Goal: Use online tool/utility: Utilize a website feature to perform a specific function

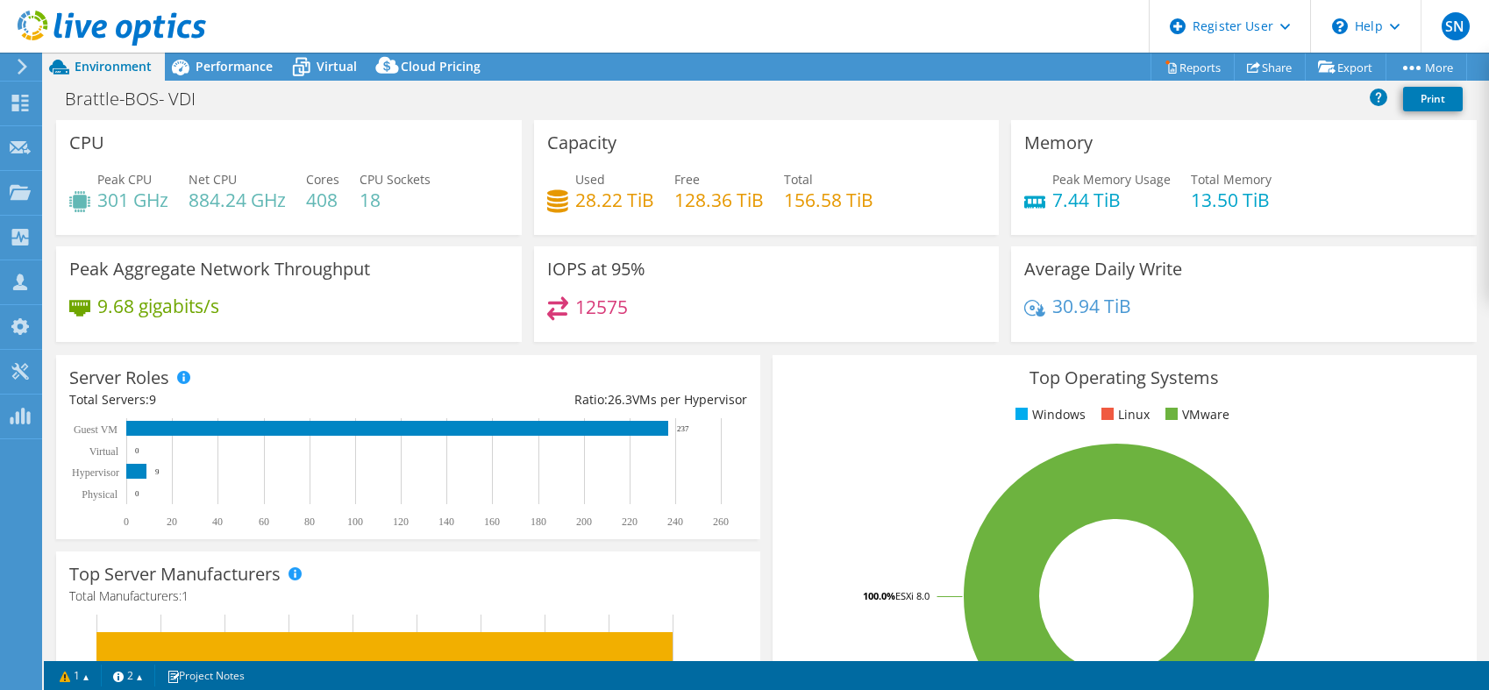
select select "USD"
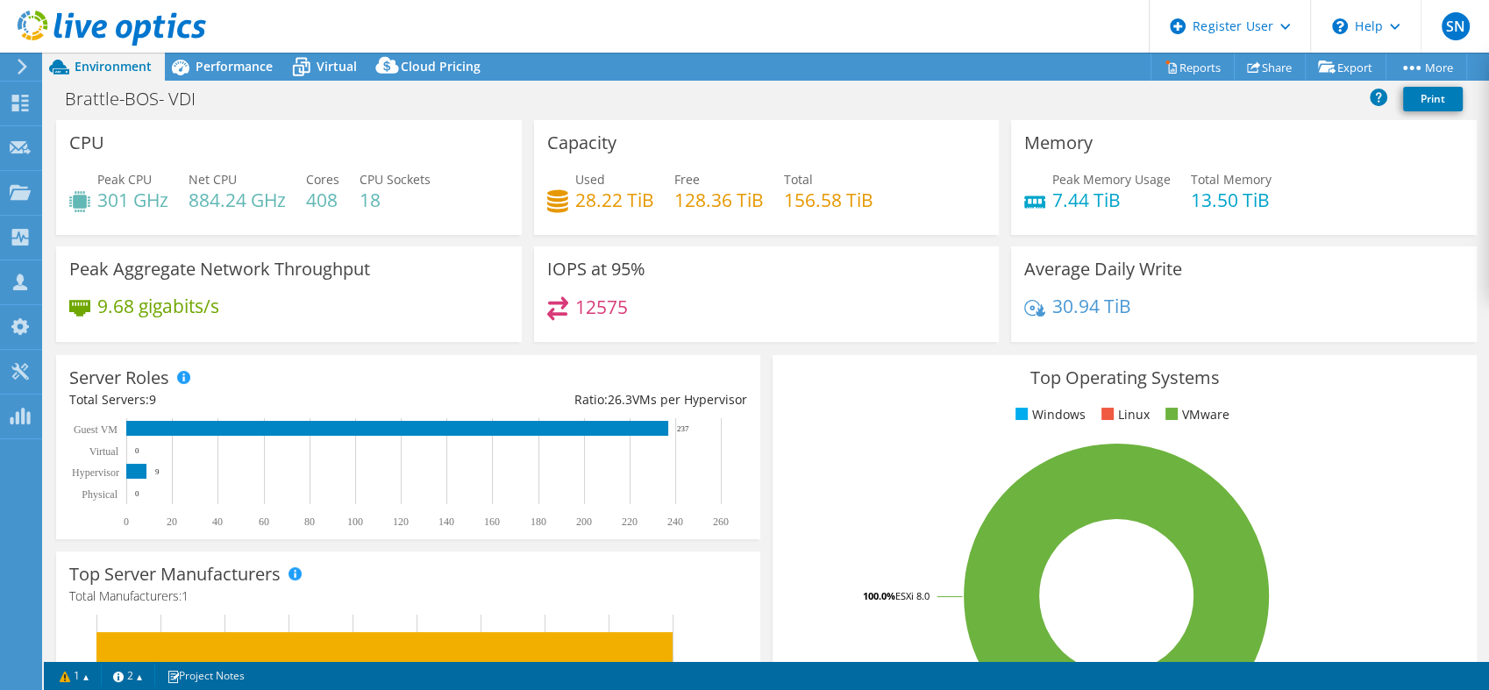
scroll to position [8, 0]
click at [314, 63] on icon at bounding box center [301, 67] width 31 height 31
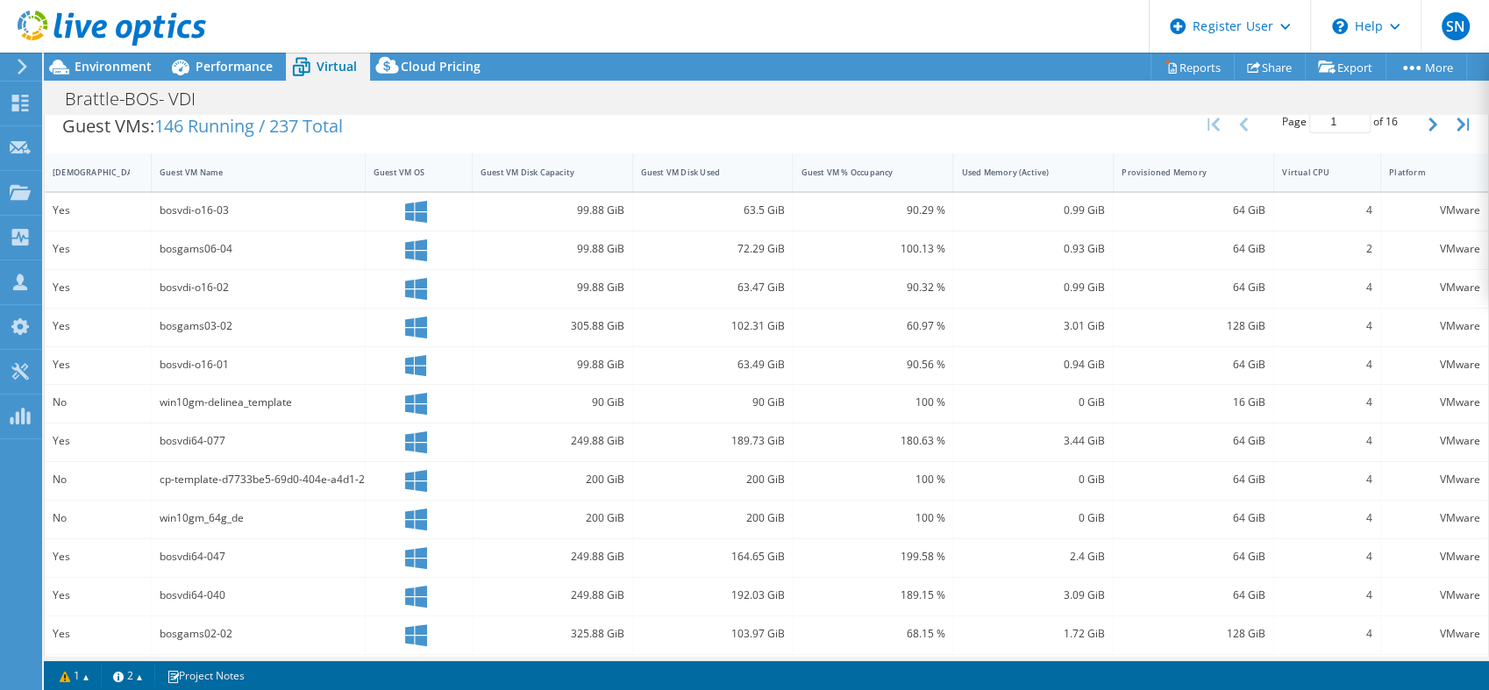
scroll to position [362, 0]
click at [857, 166] on div "Guest VM % Occupancy" at bounding box center [862, 171] width 123 height 11
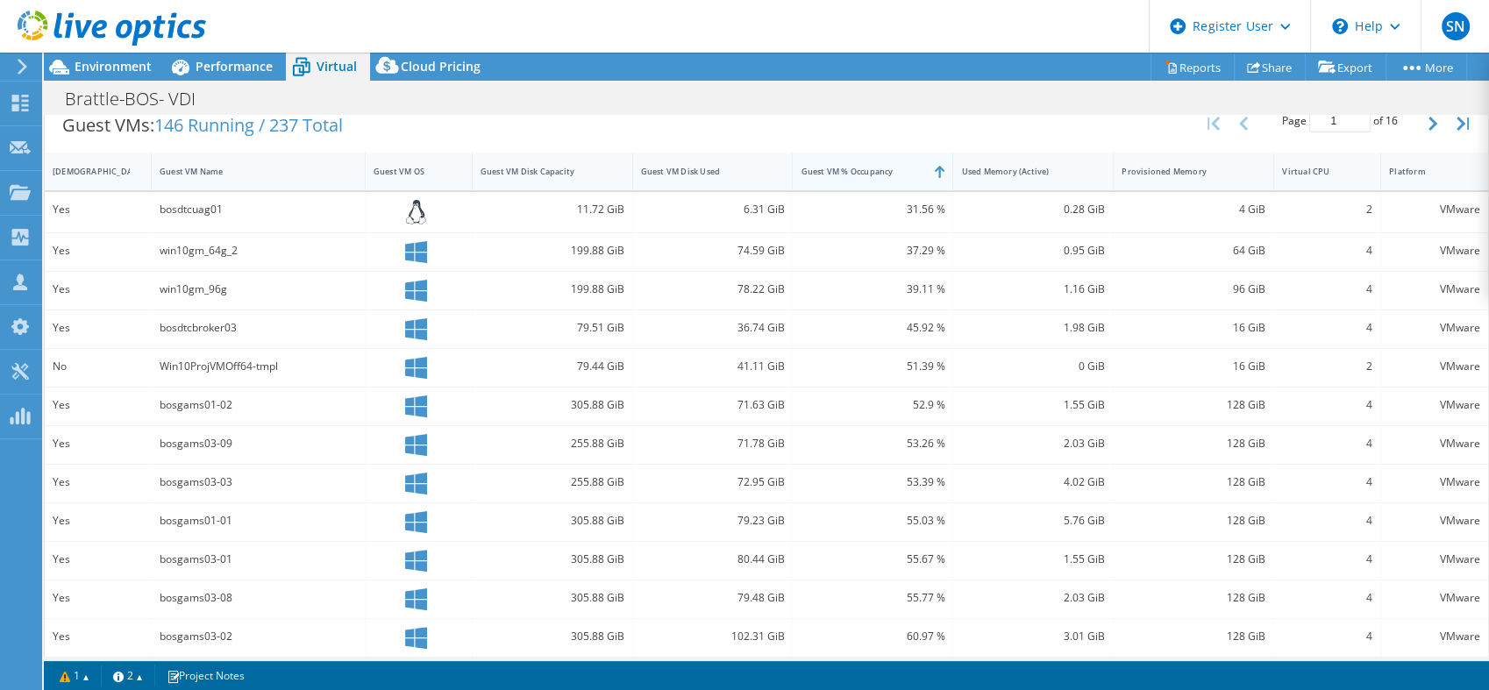
click at [857, 166] on div "Guest VM % Occupancy" at bounding box center [862, 171] width 123 height 11
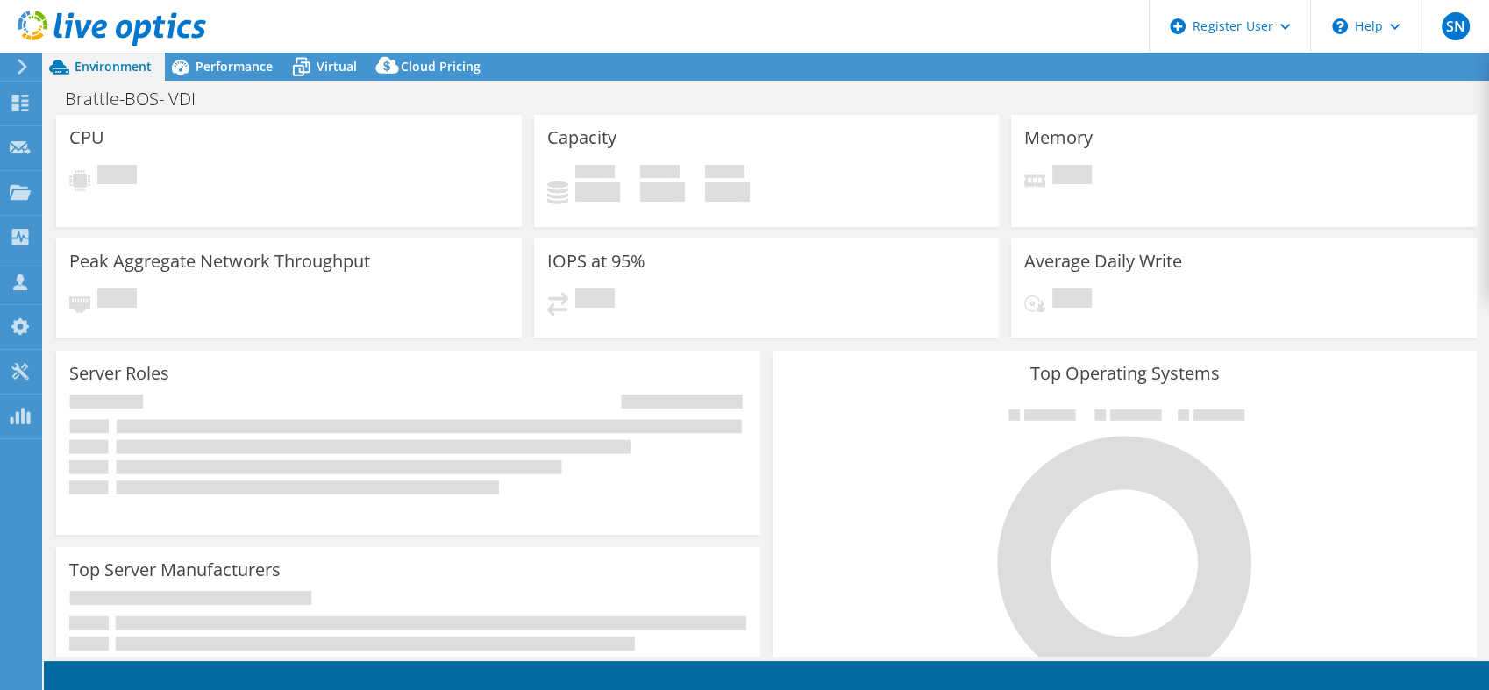
select select "USD"
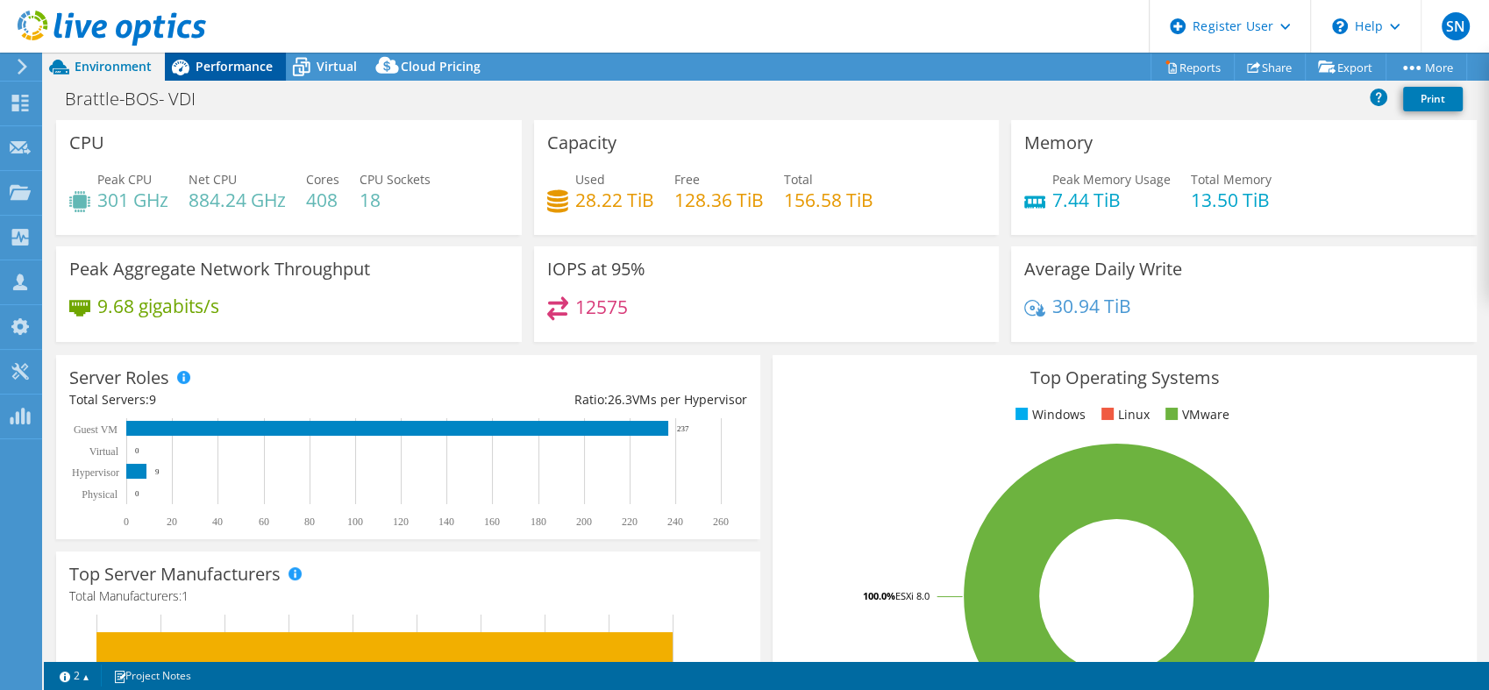
click at [257, 71] on span "Performance" at bounding box center [234, 66] width 77 height 17
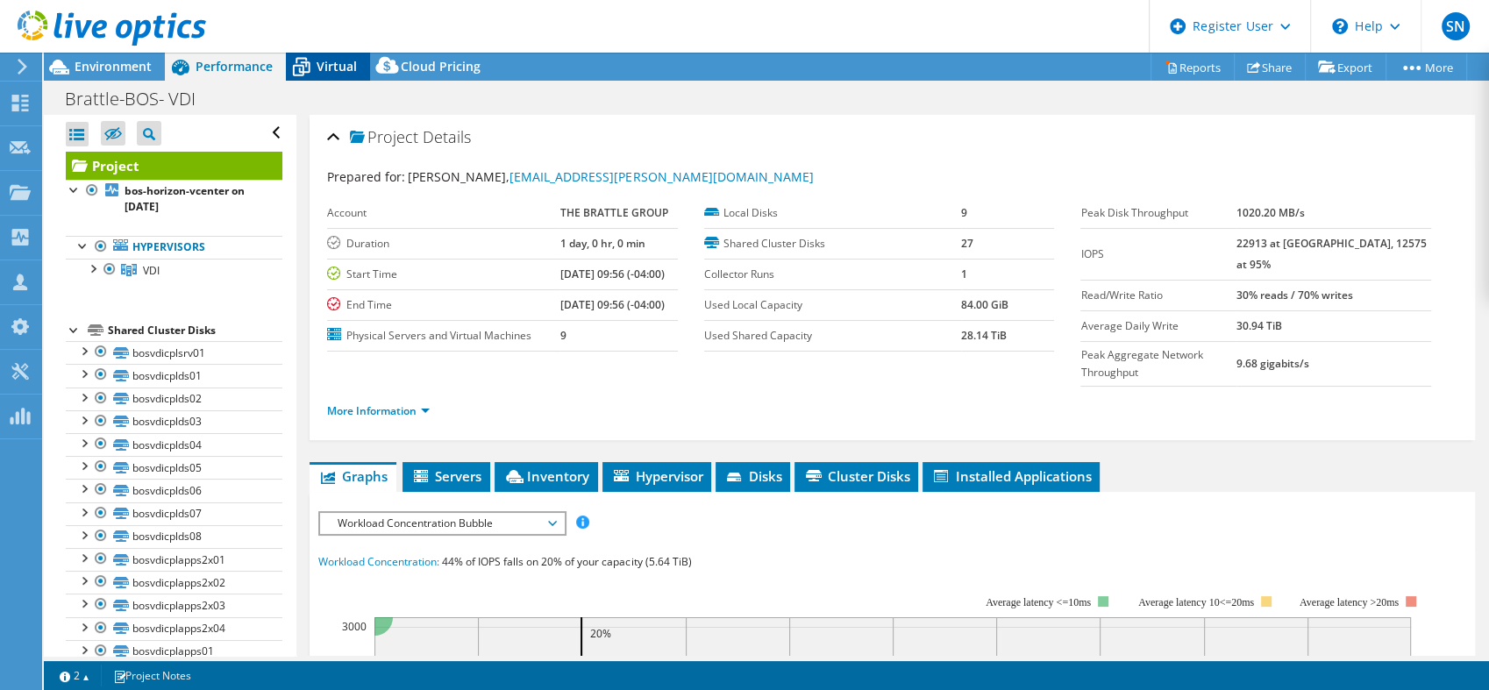
click at [309, 68] on icon at bounding box center [301, 67] width 31 height 31
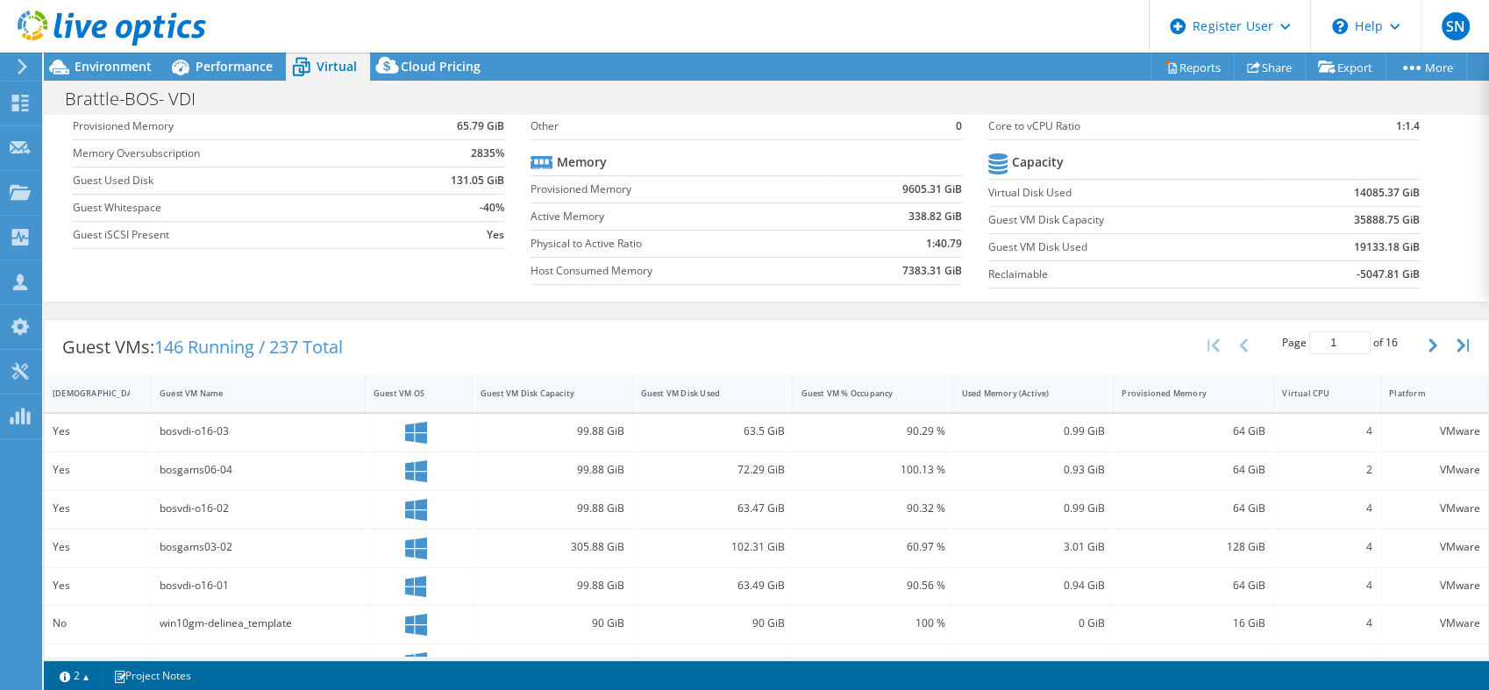
scroll to position [142, 0]
click at [861, 396] on div "Guest VM % Occupancy" at bounding box center [862, 391] width 139 height 27
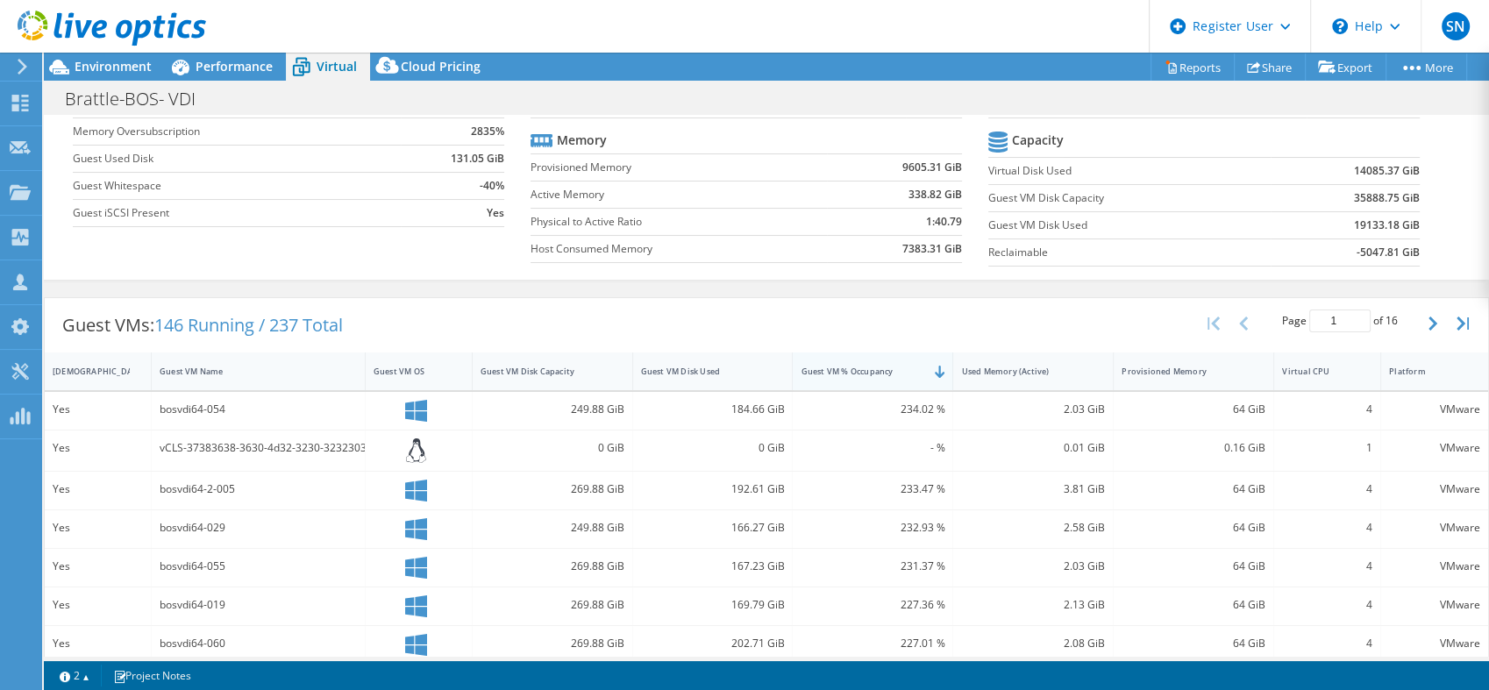
scroll to position [0, 0]
